Goal: Entertainment & Leisure: Consume media (video, audio)

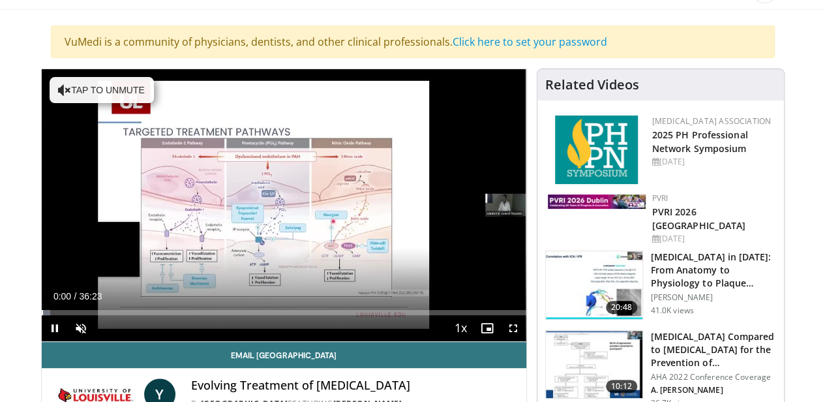
scroll to position [87, 0]
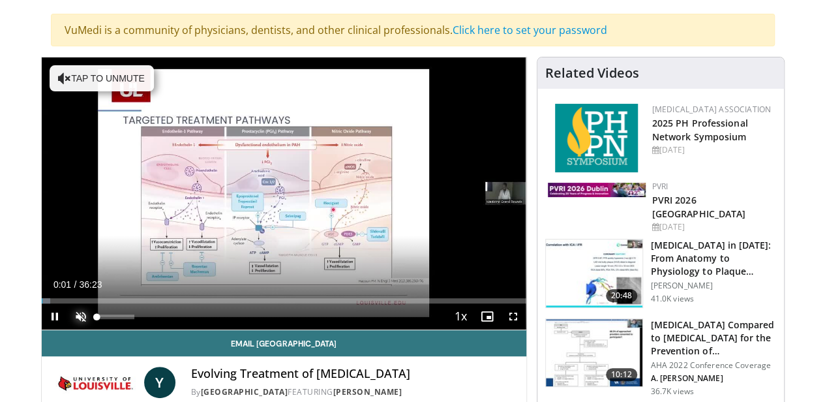
click at [81, 312] on span "Video Player" at bounding box center [81, 316] width 26 height 26
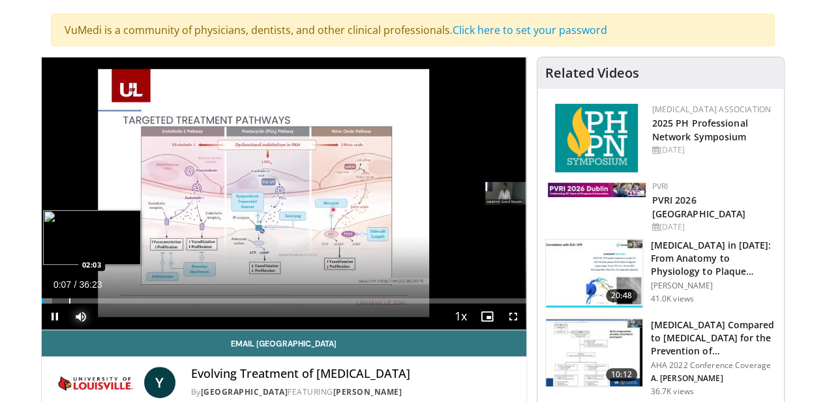
click at [69, 298] on div "Progress Bar" at bounding box center [69, 300] width 1 height 5
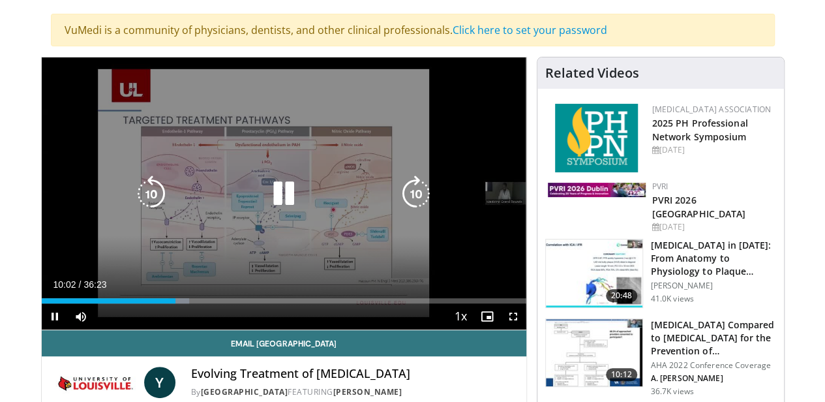
click at [292, 190] on icon "Video Player" at bounding box center [283, 193] width 37 height 37
